Goal: Task Accomplishment & Management: Use online tool/utility

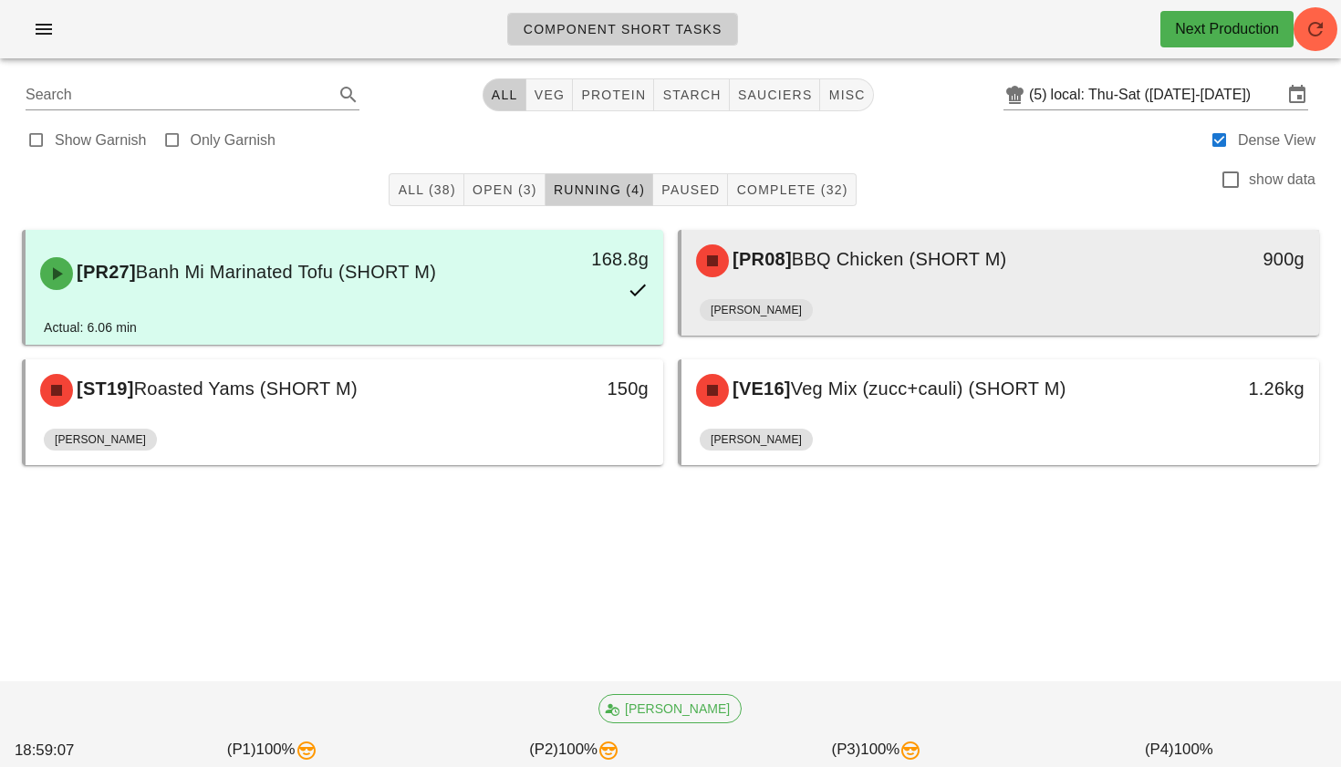
click at [874, 269] on span "BBQ Chicken (SHORT M)" at bounding box center [899, 259] width 215 height 20
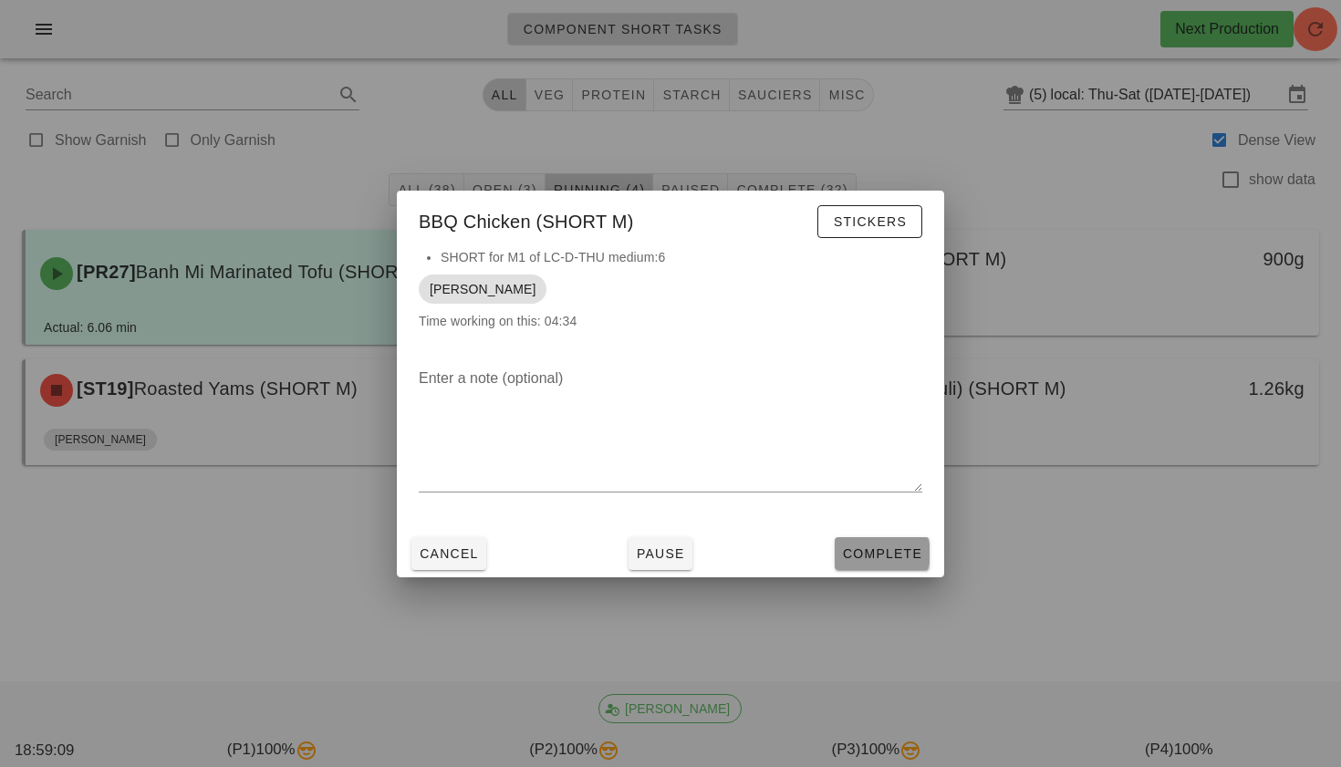
click at [866, 551] on span "Complete" at bounding box center [882, 553] width 80 height 15
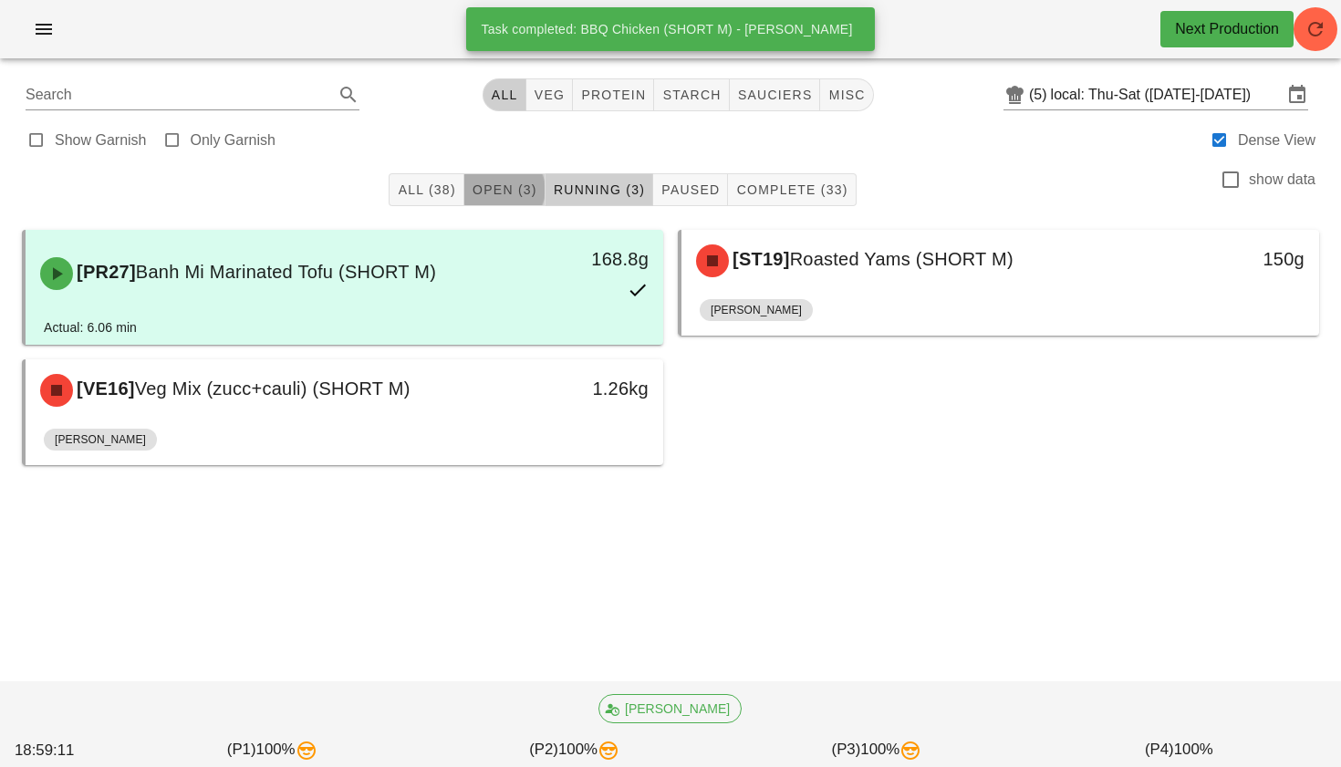
click at [515, 196] on span "Open (3)" at bounding box center [505, 189] width 66 height 15
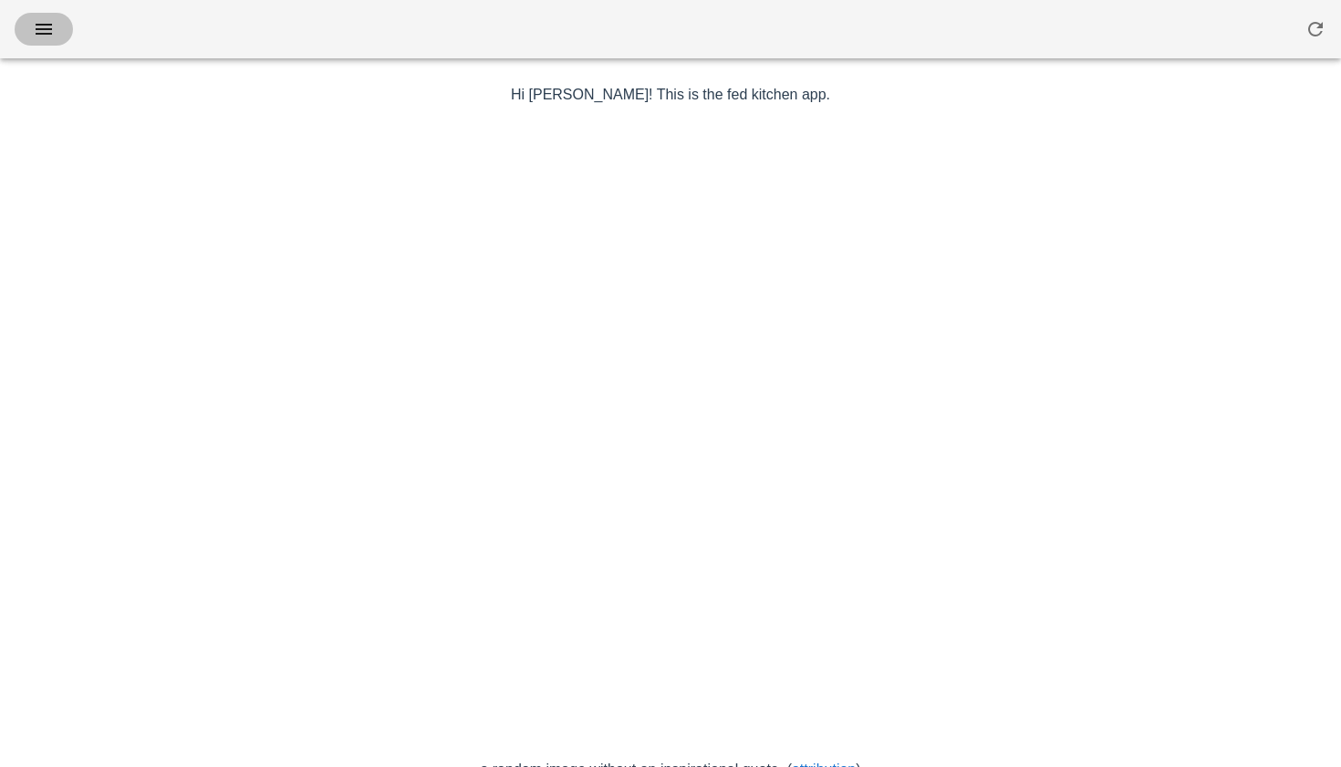
click at [50, 23] on icon "button" at bounding box center [44, 29] width 22 height 22
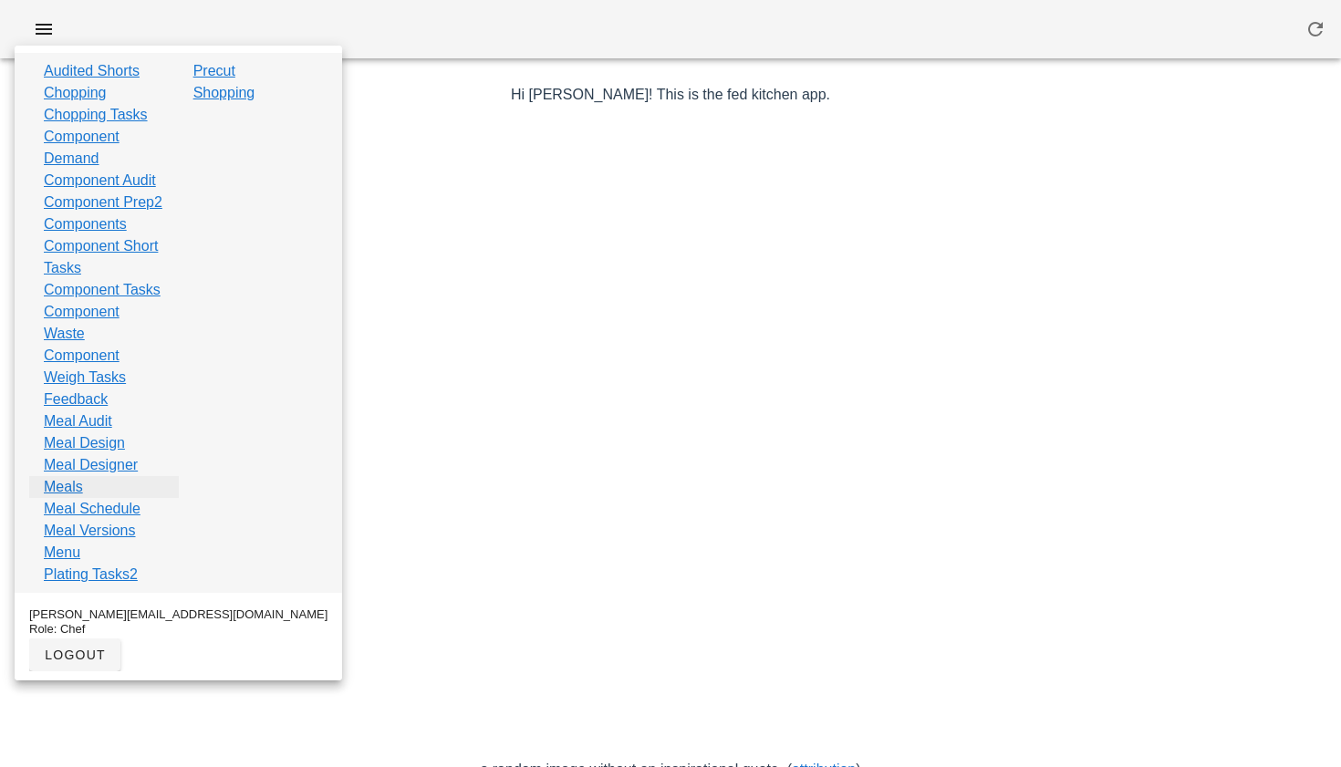
click at [57, 498] on link "Meals" at bounding box center [63, 487] width 39 height 22
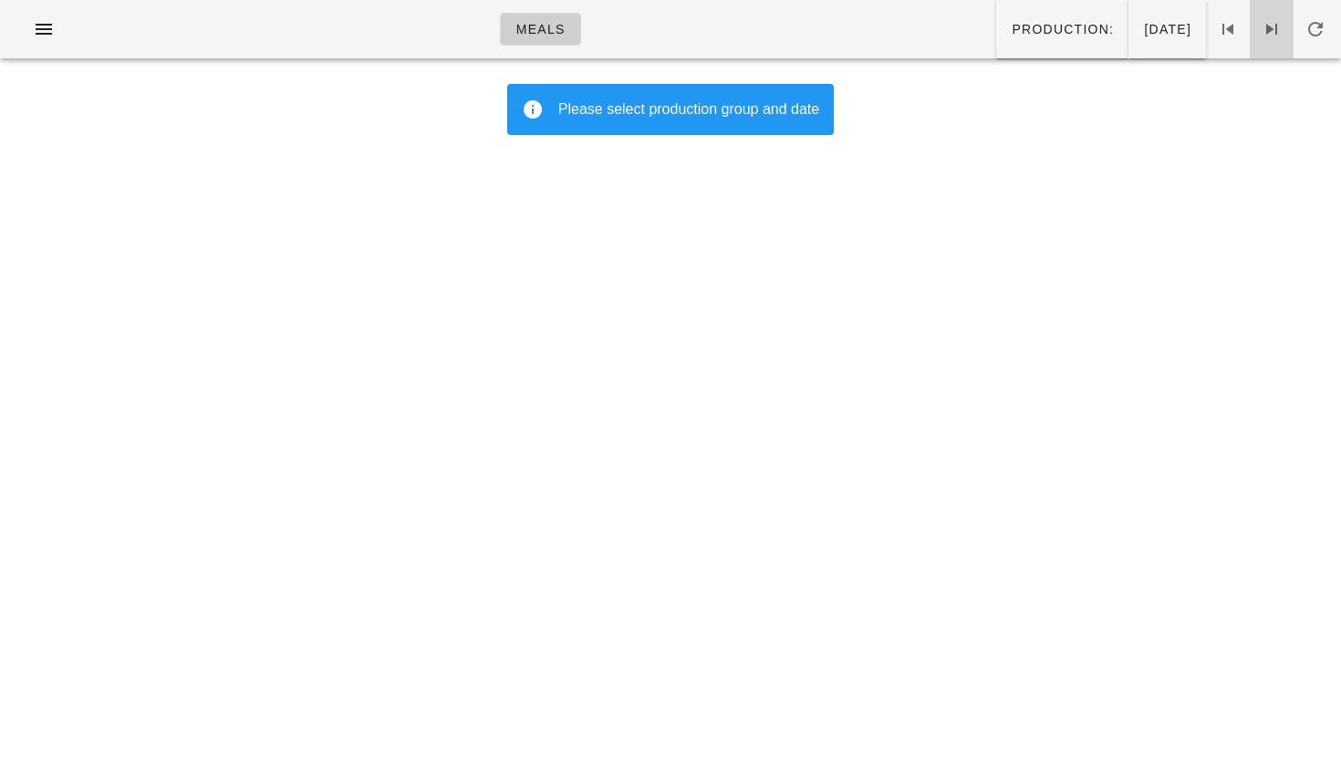
click at [1275, 28] on icon at bounding box center [1272, 29] width 22 height 22
